Goal: Communication & Community: Answer question/provide support

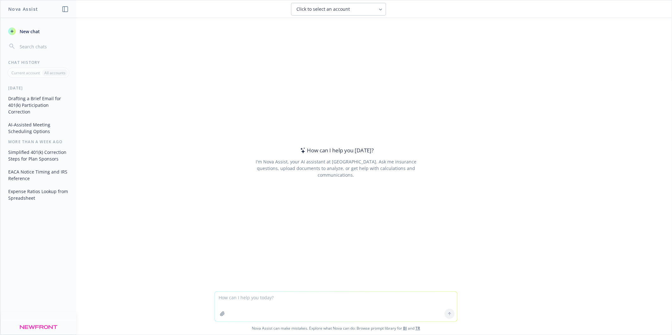
click at [285, 298] on textarea at bounding box center [336, 307] width 242 height 30
paste textarea "• The Story (3-5 bullets) • Overarching story of how got introduced/any pain th…"
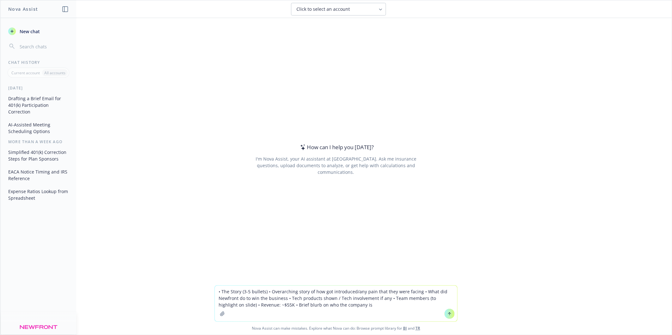
drag, startPoint x: 358, startPoint y: 306, endPoint x: 20, endPoint y: 263, distance: 340.4
click at [21, 263] on div "Nova Assist New chat Chat History Current account All accounts [DATE] Drafting …" at bounding box center [336, 167] width 672 height 335
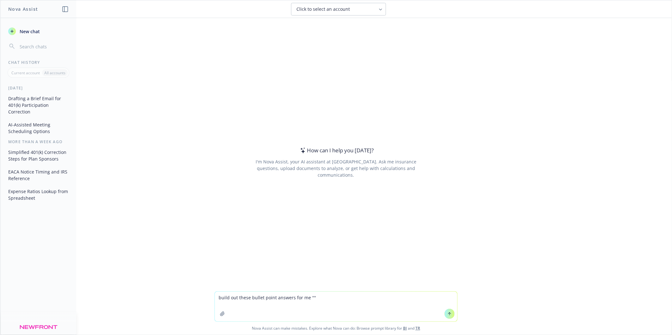
paste textarea "• The Story (3-5 bullets) Client was unaware of high 401(k) recordkeeping fees …"
type textarea "build out these bullet point answers for me "• The Story (3-5 bullets) Client w…"
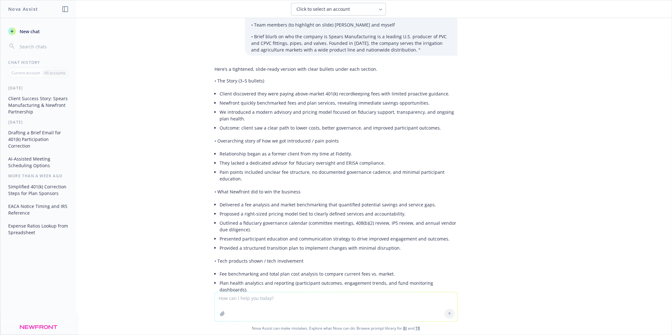
scroll to position [74, 0]
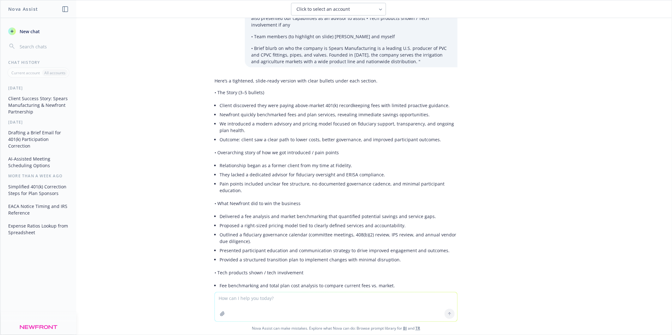
click at [252, 307] on textarea at bounding box center [336, 306] width 242 height 29
type textarea "i uncovered the high fees and brought it to their attention. edit that to confo…"
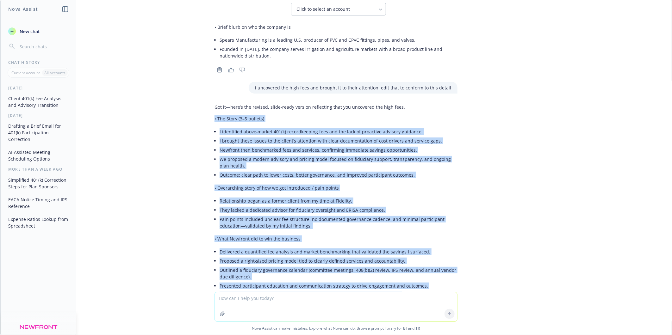
scroll to position [600, 0]
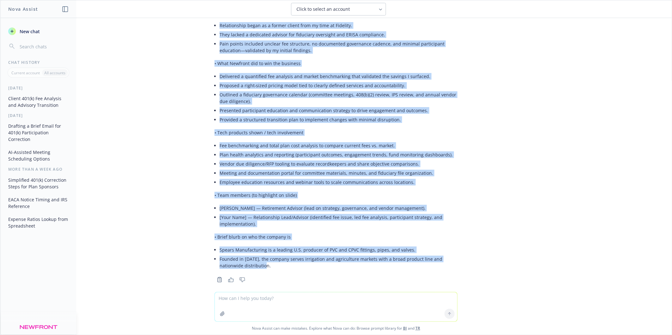
drag, startPoint x: 207, startPoint y: 109, endPoint x: 420, endPoint y: 260, distance: 260.0
click at [420, 260] on div "Got it—here’s the revised, slide-ready version reflecting that you uncovered th…" at bounding box center [335, 105] width 253 height 359
copy div "• Lor Ipsum (4–9 dolorsi) A consectetu adipi‑elitse 787(d) eiusmodtempor inci u…"
